Goal: Register for event/course

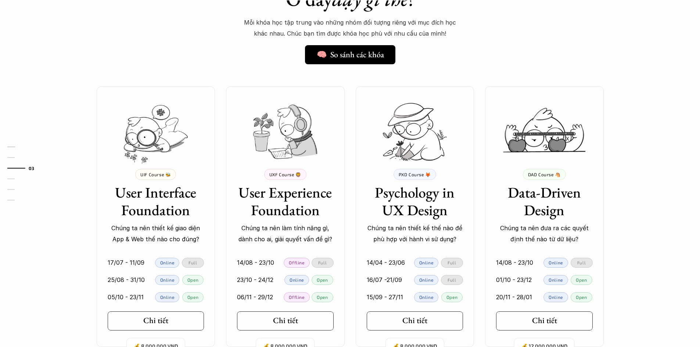
scroll to position [661, 0]
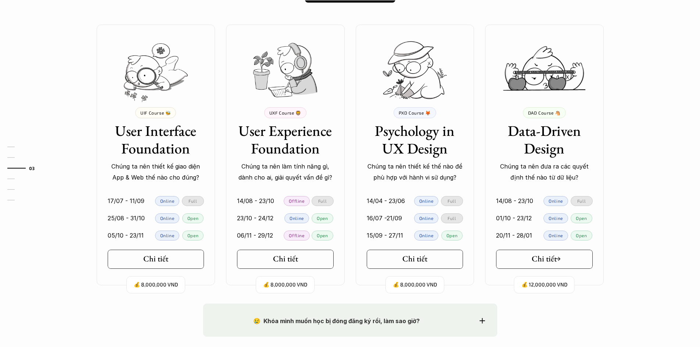
click at [533, 258] on h5 "Chi tiết" at bounding box center [544, 259] width 25 height 10
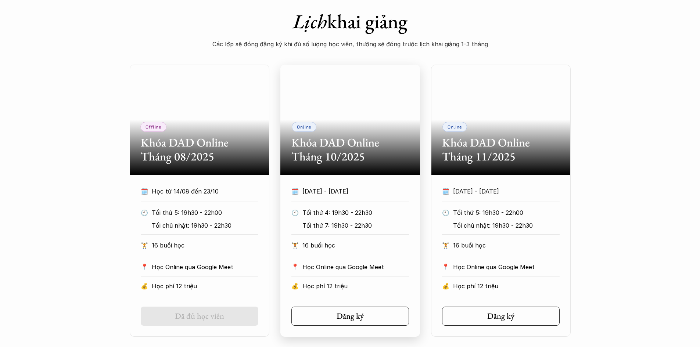
scroll to position [367, 0]
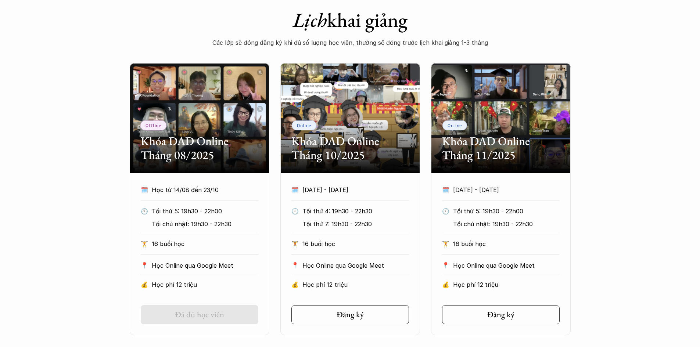
click at [237, 206] on p "Tối thứ 5: 19h30 - 22h00" at bounding box center [203, 211] width 103 height 11
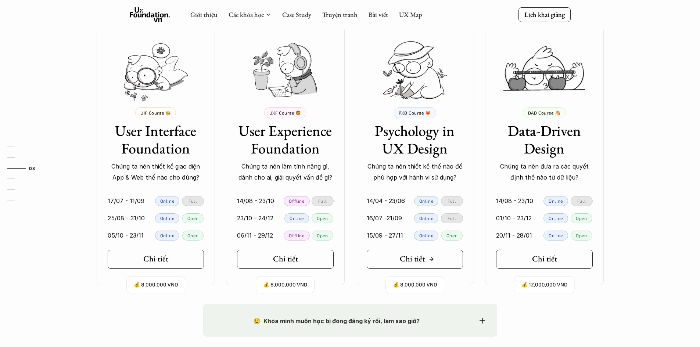
click at [409, 256] on h5 "Chi tiết" at bounding box center [412, 259] width 25 height 10
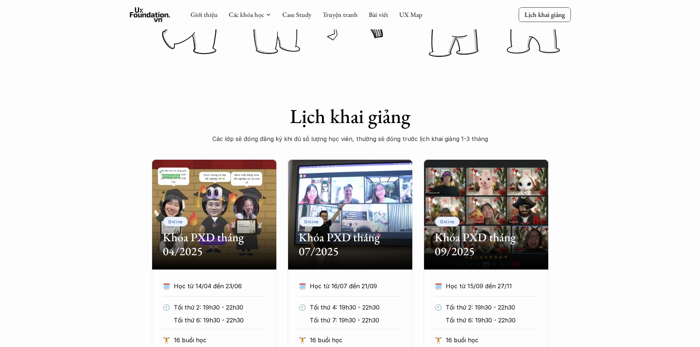
scroll to position [294, 0]
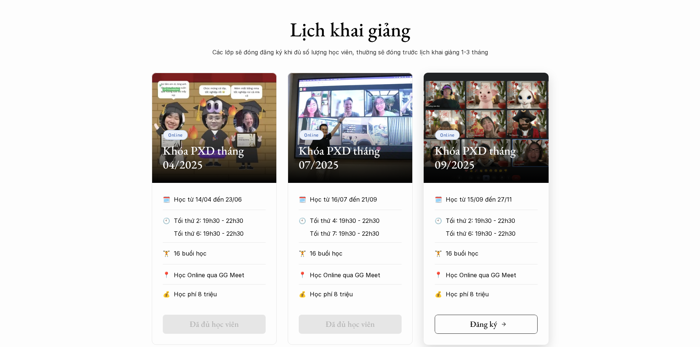
click at [493, 318] on link "Đăng ký" at bounding box center [486, 324] width 103 height 19
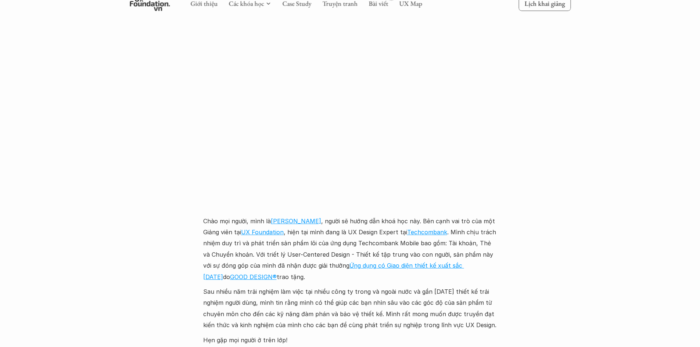
scroll to position [1837, 0]
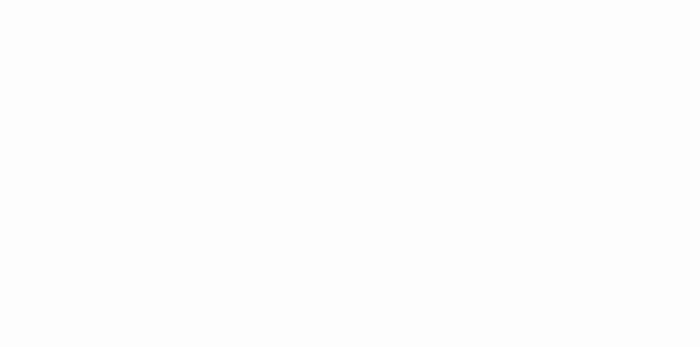
scroll to position [942, 0]
